Goal: Transaction & Acquisition: Purchase product/service

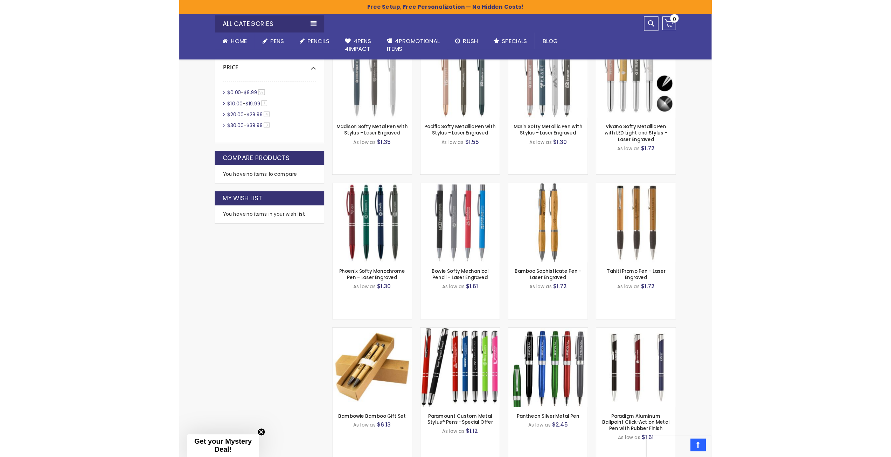
scroll to position [327, 0]
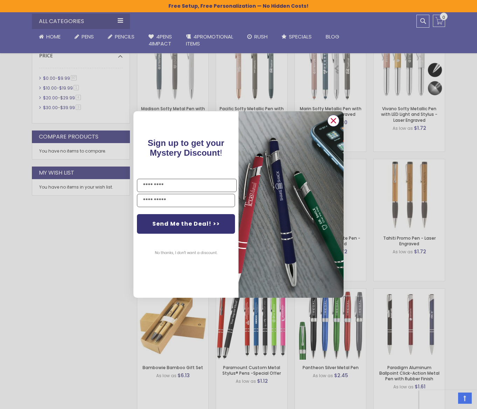
click at [331, 118] on circle "Close dialog" at bounding box center [333, 120] width 10 height 10
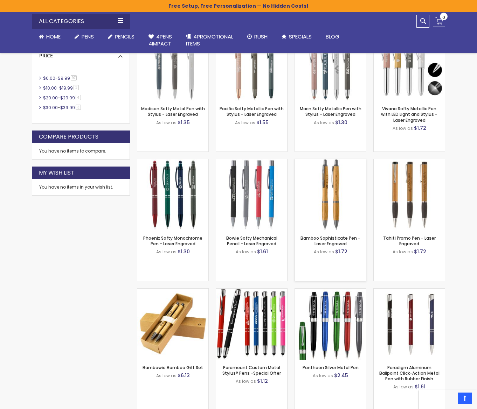
click at [325, 201] on img at bounding box center [330, 194] width 71 height 71
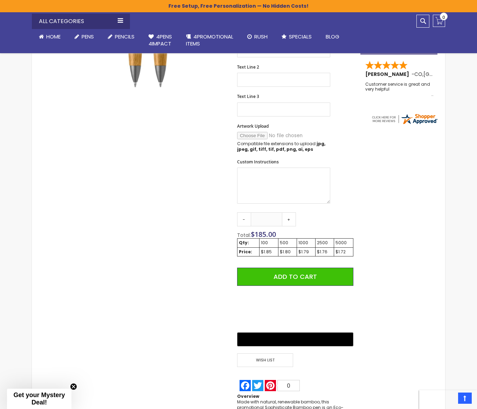
scroll to position [210, 0]
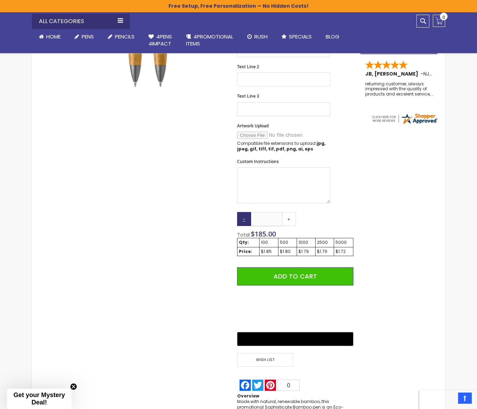
drag, startPoint x: 271, startPoint y: 219, endPoint x: 244, endPoint y: 220, distance: 27.0
click at [244, 220] on div "- *** +" at bounding box center [266, 219] width 59 height 14
click at [183, 259] on div "Skip to the end of the images gallery Skip to the beginning of the images galle…" at bounding box center [195, 178] width 321 height 521
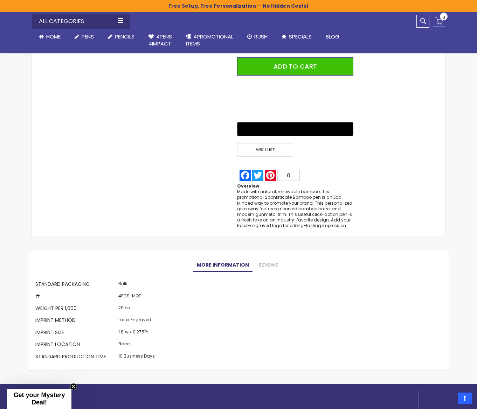
scroll to position [245, 0]
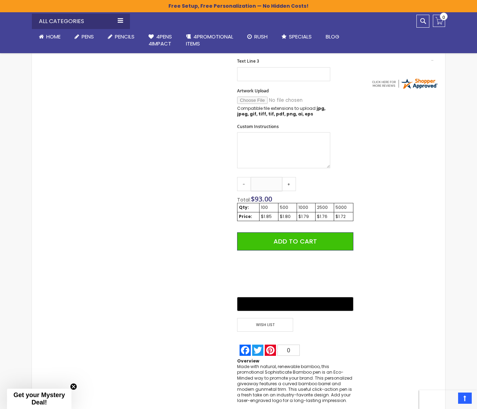
drag, startPoint x: 272, startPoint y: 181, endPoint x: 235, endPoint y: 184, distance: 37.6
click at [235, 184] on div "Skip to the end of the images gallery Skip to the beginning of the images galle…" at bounding box center [195, 143] width 321 height 521
type input "***"
click at [168, 279] on div "Skip to the end of the images gallery Skip to the beginning of the images galle…" at bounding box center [195, 143] width 321 height 521
